Goal: Transaction & Acquisition: Purchase product/service

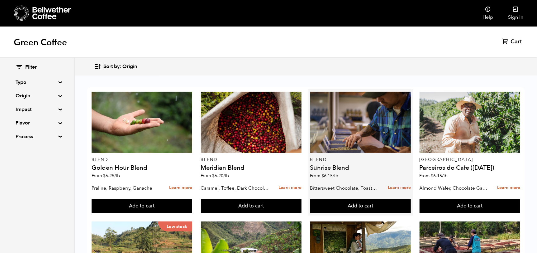
scroll to position [31, 0]
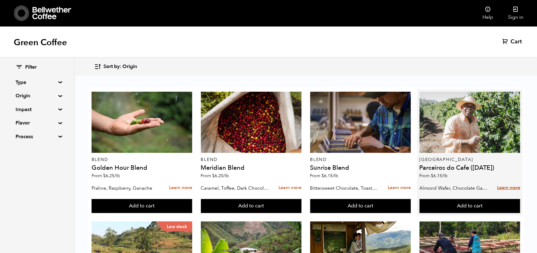
click at [508, 181] on link "Learn more" at bounding box center [508, 187] width 23 height 13
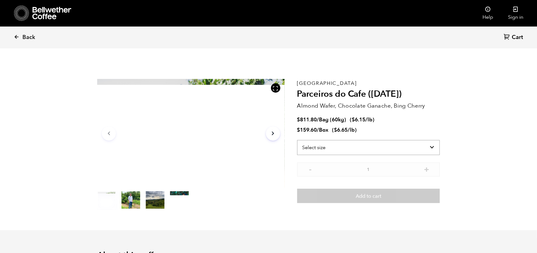
click at [431, 146] on select "Select size Bag (60kg) (132 lbs) Box (24 lbs)" at bounding box center [368, 147] width 143 height 15
select select "bag-3"
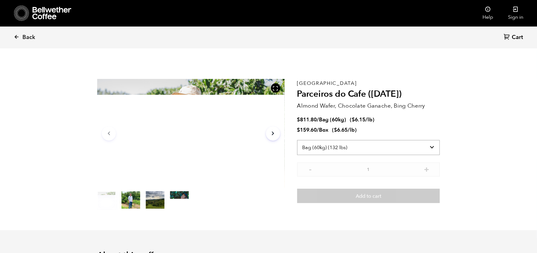
click at [297, 140] on select "Select size Bag (60kg) (132 lbs) Box (24 lbs)" at bounding box center [368, 147] width 143 height 15
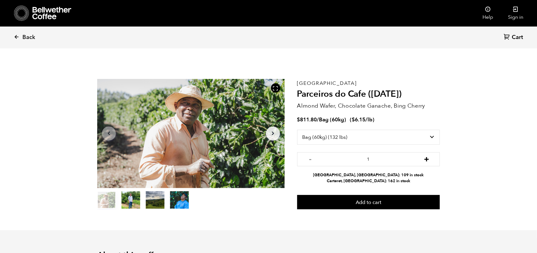
click at [427, 159] on button "+" at bounding box center [427, 158] width 8 height 6
type input "2"
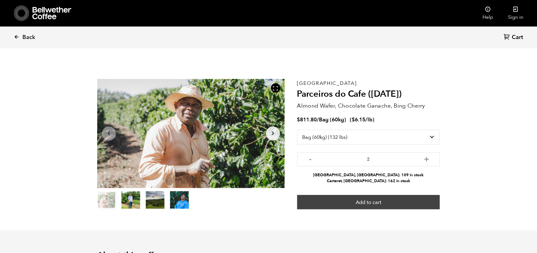
click at [374, 201] on button "Add to cart" at bounding box center [368, 202] width 143 height 14
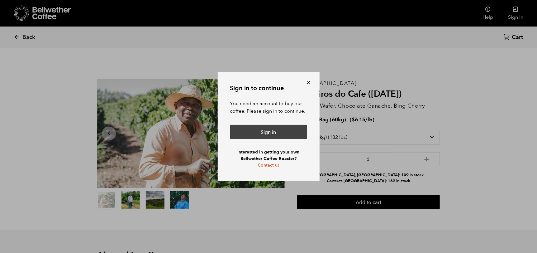
click at [270, 133] on link "Sign in" at bounding box center [268, 132] width 77 height 14
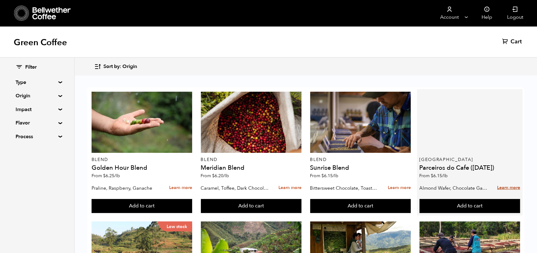
click at [509, 187] on link "Learn more" at bounding box center [508, 187] width 23 height 13
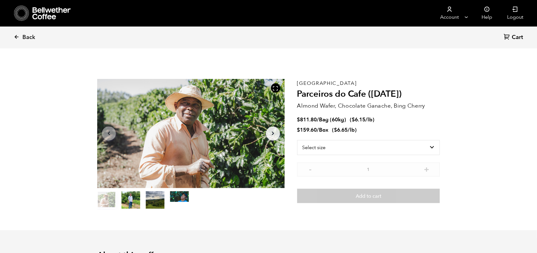
scroll to position [271, 332]
drag, startPoint x: 430, startPoint y: 146, endPoint x: 419, endPoint y: 148, distance: 10.4
click at [430, 146] on select "Select size Bag (60kg) (132 lbs) Box (24 lbs)" at bounding box center [368, 147] width 143 height 15
select select "bag-3"
click at [297, 140] on select "Select size Bag (60kg) (132 lbs) Box (24 lbs)" at bounding box center [368, 147] width 143 height 15
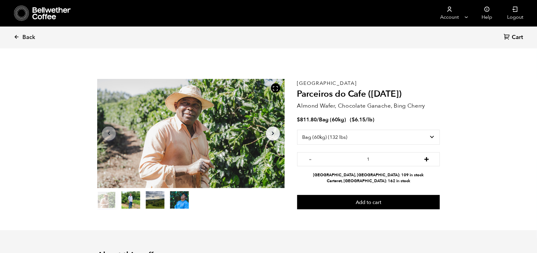
click at [426, 158] on button "+" at bounding box center [427, 158] width 8 height 6
type input "2"
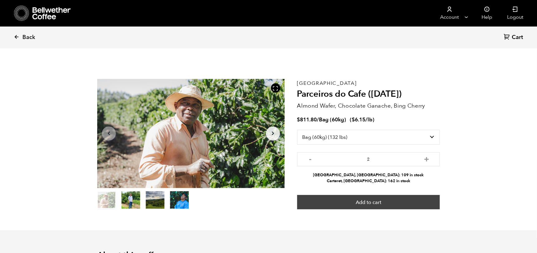
click at [368, 201] on button "Add to cart" at bounding box center [368, 202] width 143 height 14
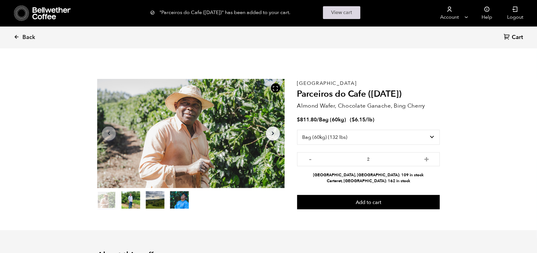
click at [343, 12] on link "View cart" at bounding box center [341, 12] width 37 height 13
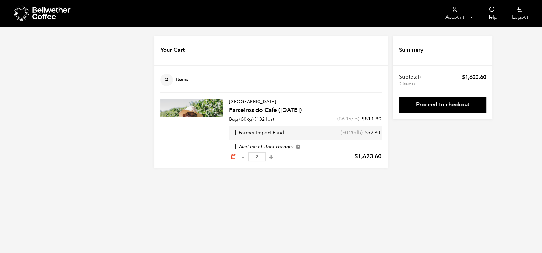
click at [316, 177] on html "Store 2 Account [GEOGRAPHIC_DATA]" at bounding box center [271, 88] width 542 height 177
drag, startPoint x: 239, startPoint y: 132, endPoint x: 285, endPoint y: 132, distance: 46.4
click at [285, 132] on div "Farmer Impact Fund ( $ 0.20 /lb) $ 52.80" at bounding box center [305, 132] width 153 height 14
click at [436, 149] on div "Your Cart 2 Items Update cart 2 Items Brazil Parceiros do Cafe ([DATE]) Bag (60…" at bounding box center [271, 101] width 542 height 131
click at [442, 106] on link "Proceed to checkout" at bounding box center [442, 105] width 87 height 16
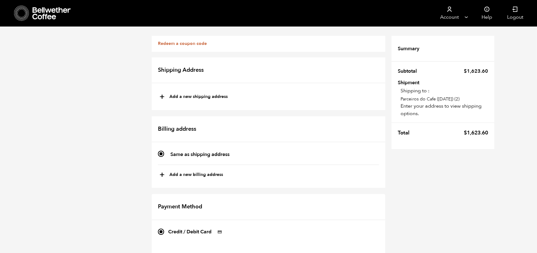
click at [205, 95] on button "+ Add a new shipping address" at bounding box center [193, 97] width 68 height 11
type input "New address"
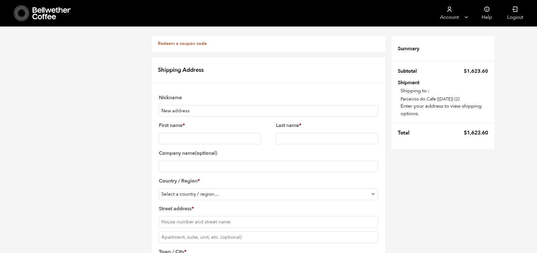
click at [204, 113] on input "New address" at bounding box center [268, 111] width 219 height 12
type input "Bakery 56"
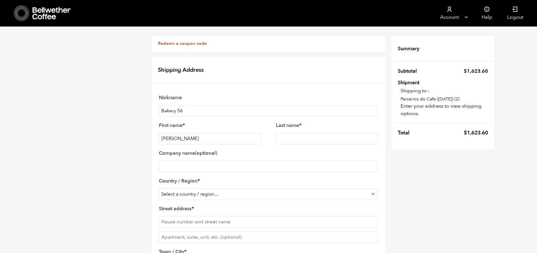
type input "Jesse"
type input "Stanley"
type input "Bakery '56 Ltd."
click at [234, 192] on select "Select a country / region… Afghanistan Åland Islands Albania Algeria American S…" at bounding box center [268, 194] width 219 height 12
select select "CA"
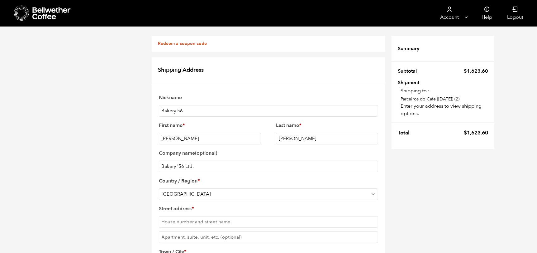
click at [159, 188] on select "Select a country / region… Afghanistan Åland Islands Albania Algeria American S…" at bounding box center [268, 194] width 219 height 12
click at [197, 215] on input "Street address *" at bounding box center [268, 221] width 219 height 12
type input "8 Hillary Terrace"
type input "Clarenville"
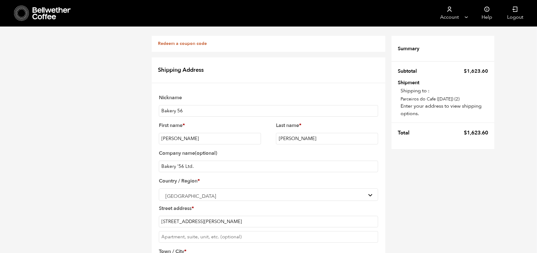
type input "N"
select select "NL"
type input "A5A0M6"
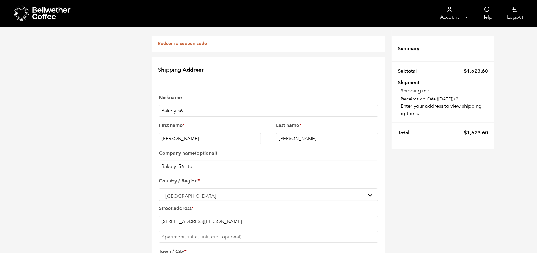
type input "7094251105"
type input "jstanley@thebeaumont.ca"
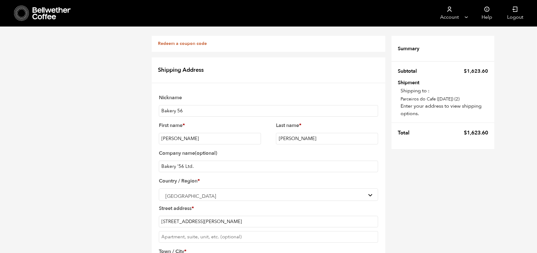
scroll to position [253, 0]
checkbox input "true"
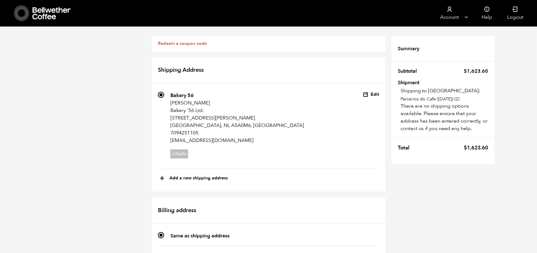
scroll to position [0, 0]
click at [191, 44] on link "Redeem a coupon code" at bounding box center [182, 43] width 49 height 6
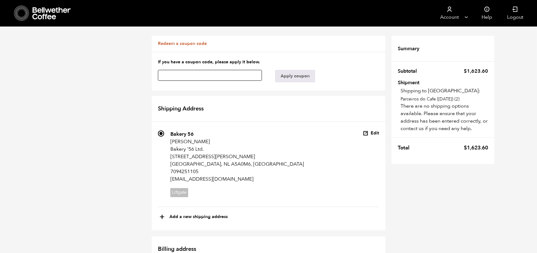
click at [200, 73] on input "text" at bounding box center [210, 75] width 104 height 11
type input "500off"
click at [300, 77] on button "Apply coupon" at bounding box center [295, 76] width 40 height 12
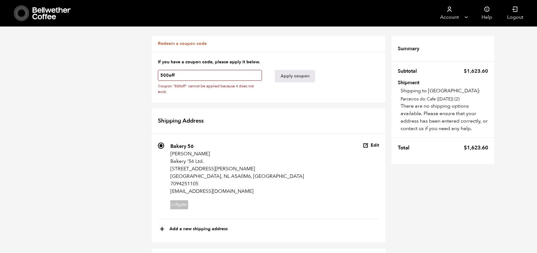
click at [195, 73] on input "500off" at bounding box center [210, 75] width 104 height 11
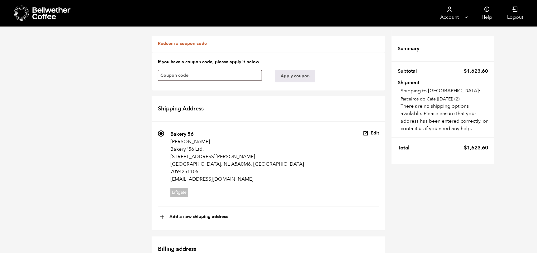
click at [368, 130] on icon "button" at bounding box center [366, 133] width 6 height 6
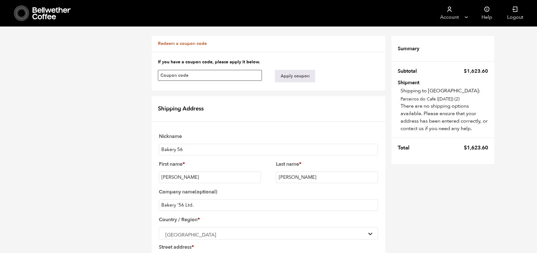
scroll to position [329, 0]
checkbox input "false"
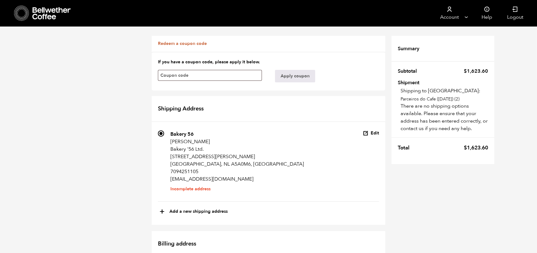
scroll to position [21, 0]
click at [370, 130] on button "Edit" at bounding box center [371, 133] width 16 height 6
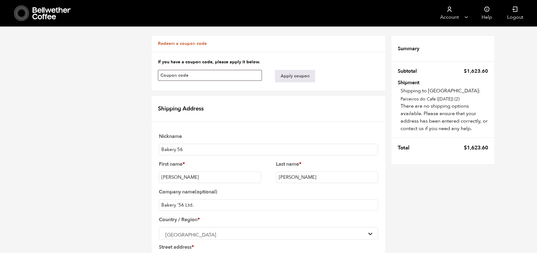
scroll to position [270, 0]
type input "A5A 0M6"
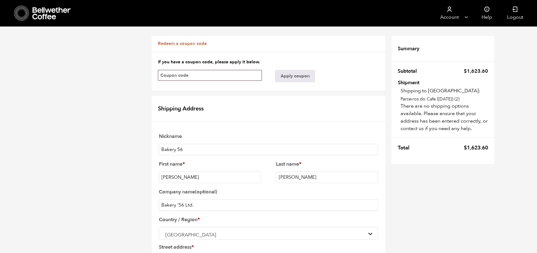
checkbox input "true"
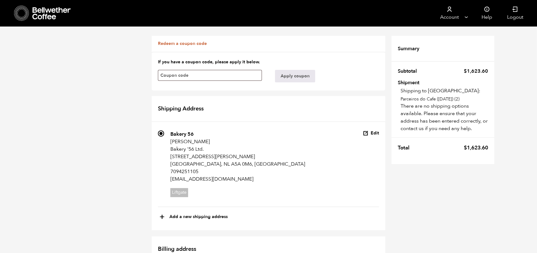
scroll to position [0, 0]
